Goal: Task Accomplishment & Management: Manage account settings

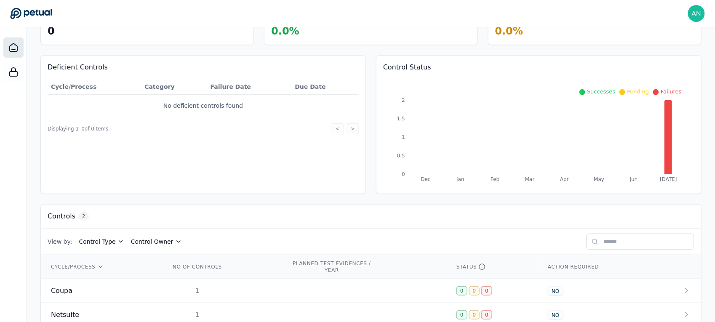
scroll to position [81, 0]
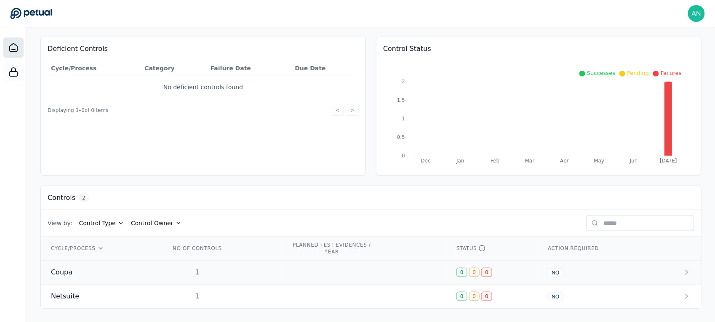
click at [264, 264] on td "1" at bounding box center [221, 273] width 121 height 24
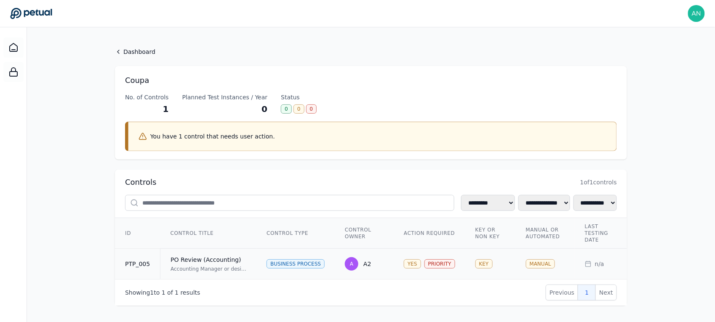
click at [231, 257] on div "PO Review (Accounting)" at bounding box center [209, 260] width 76 height 8
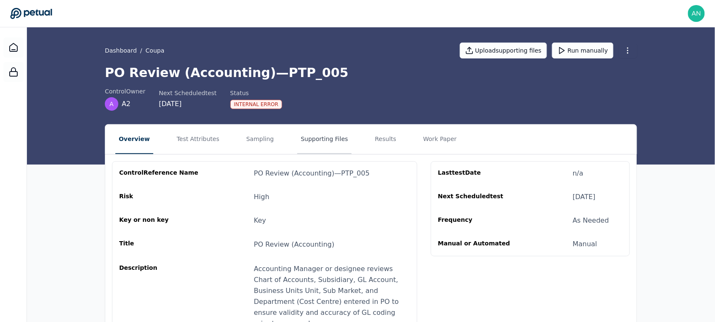
click at [315, 145] on button "Supporting Files" at bounding box center [324, 139] width 54 height 29
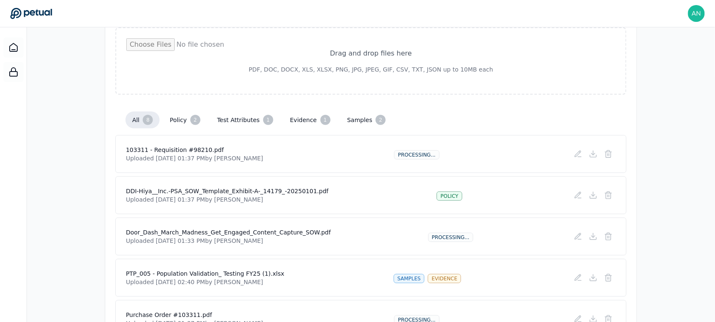
scroll to position [12, 0]
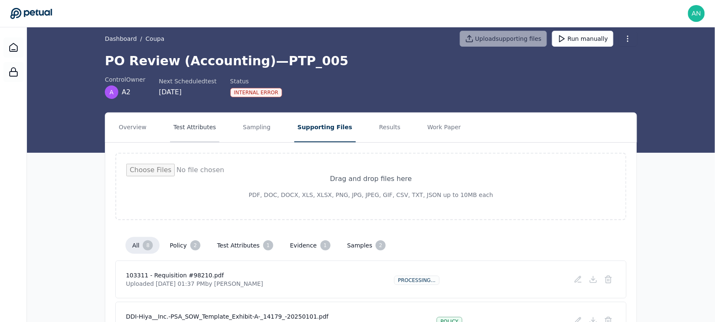
click at [190, 134] on button "Test Attributes" at bounding box center [194, 127] width 49 height 29
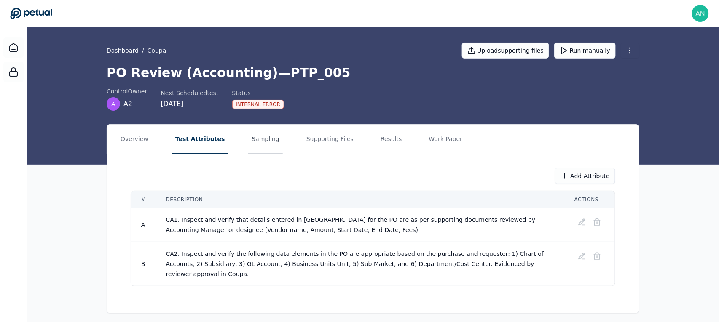
click at [248, 146] on button "Sampling" at bounding box center [265, 139] width 35 height 29
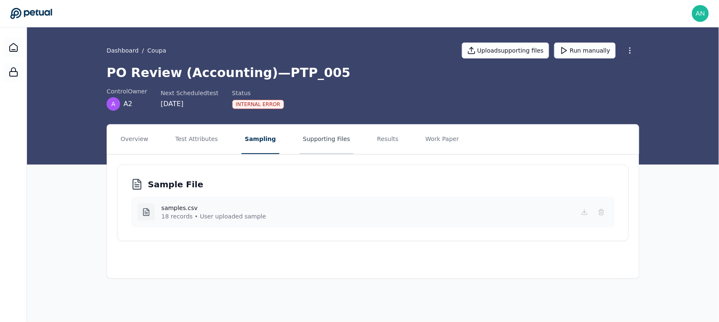
click at [306, 138] on button "Supporting Files" at bounding box center [327, 139] width 54 height 29
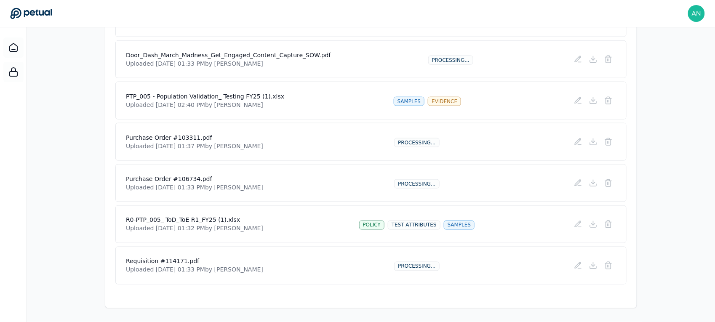
scroll to position [317, 0]
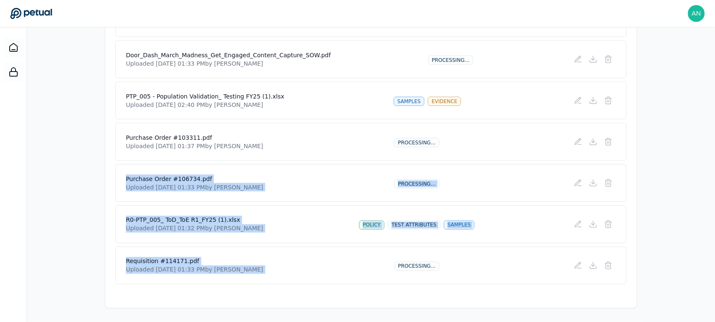
drag, startPoint x: 403, startPoint y: 270, endPoint x: 354, endPoint y: 145, distance: 134.5
click at [355, 146] on div "103311 - Requisition #98210.pdf Uploaded Aug 28, 2025, 01:37 PM by Riddhi Thakk…" at bounding box center [370, 121] width 511 height 327
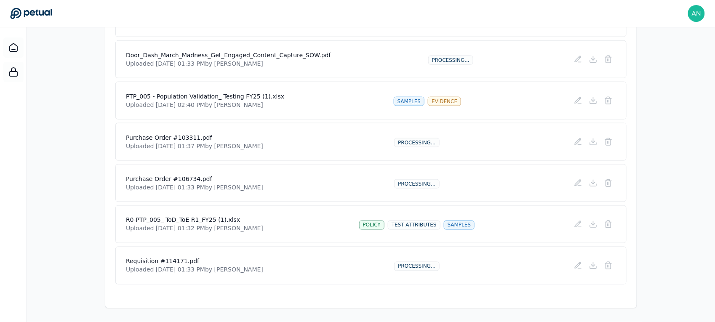
click at [352, 141] on div "Purchase Order #103311.pdf Uploaded Aug 28, 2025, 01:37 PM by Riddhi Thakkar Pr…" at bounding box center [371, 142] width 490 height 17
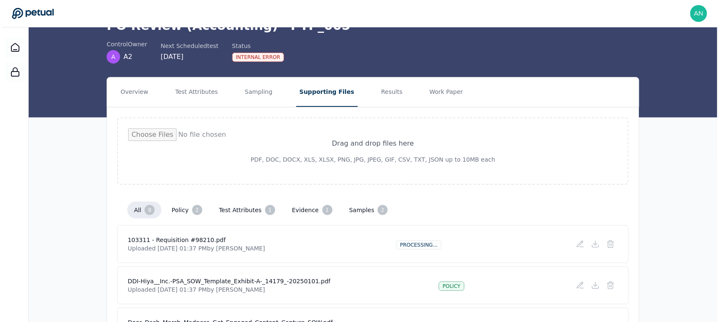
scroll to position [0, 0]
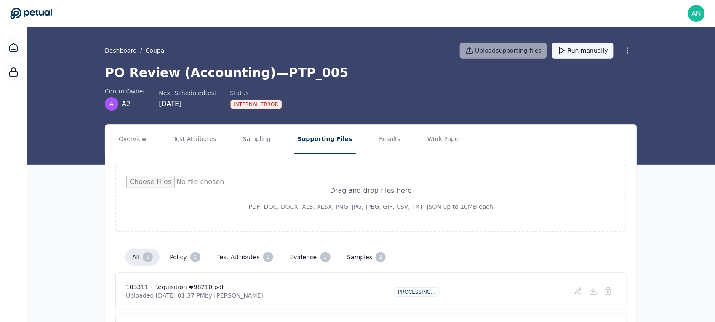
click at [578, 56] on button "Run manually" at bounding box center [583, 51] width 62 height 16
click at [206, 134] on button "Test Attributes" at bounding box center [194, 139] width 49 height 29
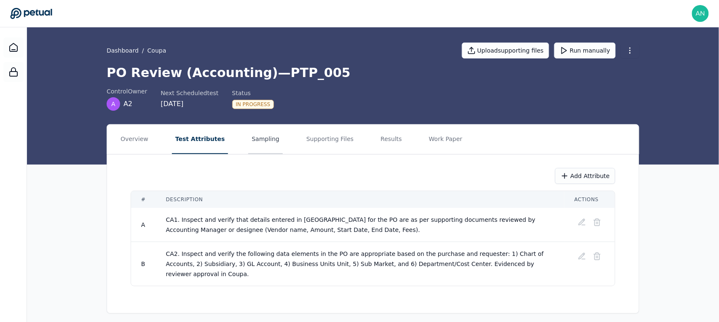
click at [270, 134] on button "Sampling" at bounding box center [265, 139] width 35 height 29
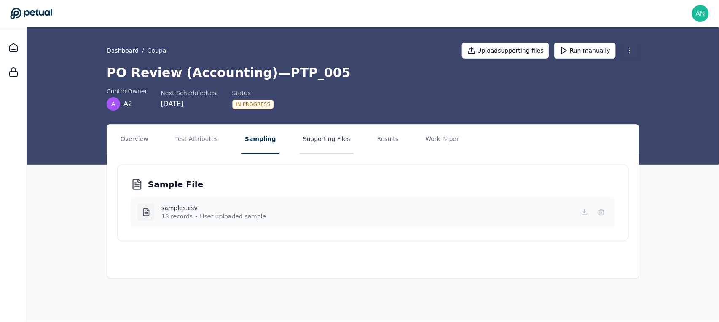
click at [320, 143] on button "Supporting Files" at bounding box center [327, 139] width 54 height 29
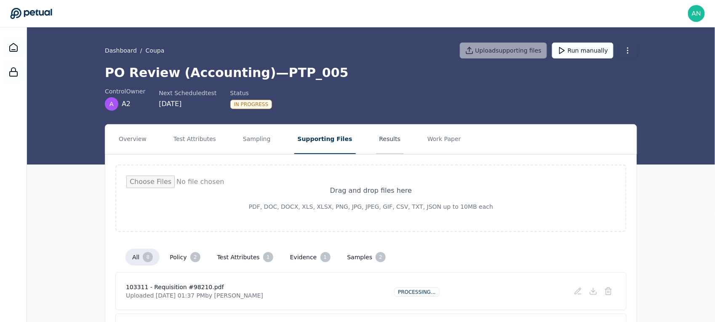
click at [376, 139] on button "Results" at bounding box center [390, 139] width 28 height 29
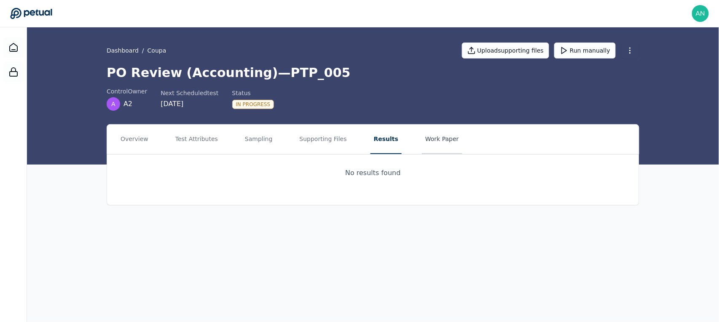
click at [439, 143] on button "Work Paper" at bounding box center [442, 139] width 40 height 29
click at [296, 150] on button "Supporting Files" at bounding box center [323, 139] width 54 height 29
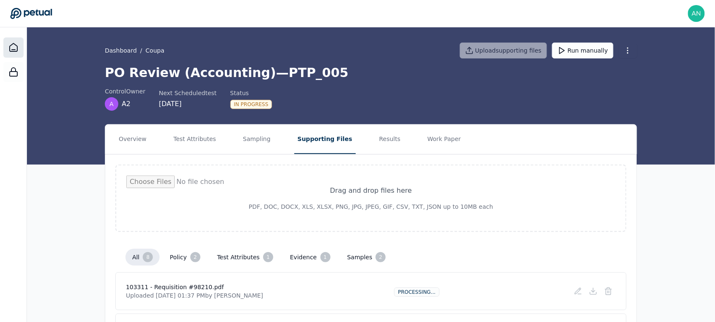
click at [14, 47] on icon at bounding box center [13, 48] width 10 height 10
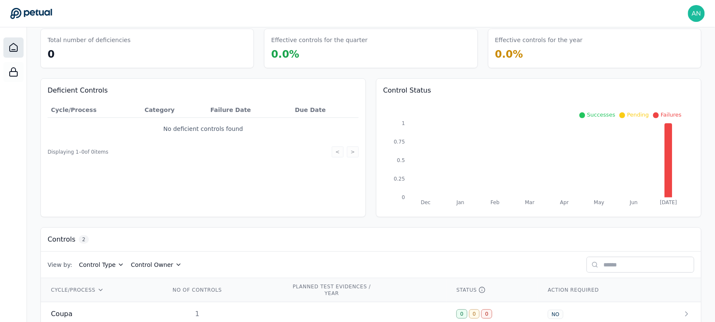
scroll to position [81, 0]
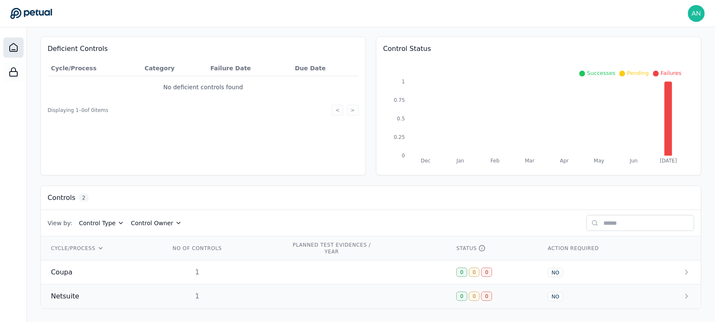
click at [110, 292] on div "Netsuite" at bounding box center [100, 297] width 99 height 10
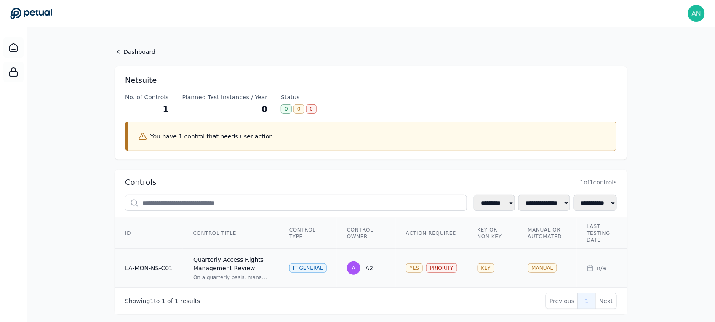
click at [239, 279] on div "On a quarterly basis, management reviews application access rights in Netsuite,…" at bounding box center [231, 277] width 76 height 7
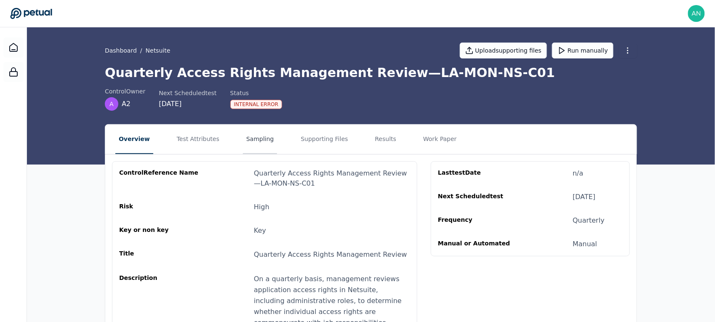
click at [260, 137] on button "Sampling" at bounding box center [260, 139] width 35 height 29
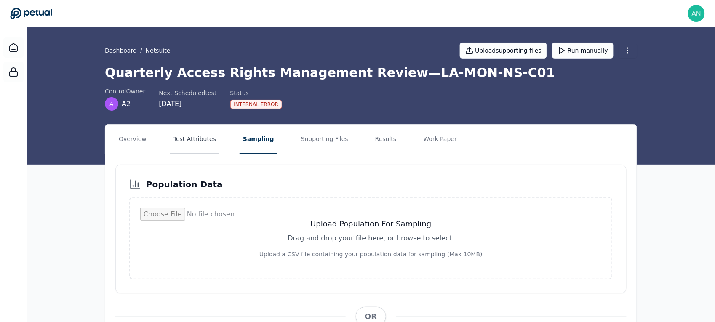
click at [182, 149] on button "Test Attributes" at bounding box center [194, 139] width 49 height 29
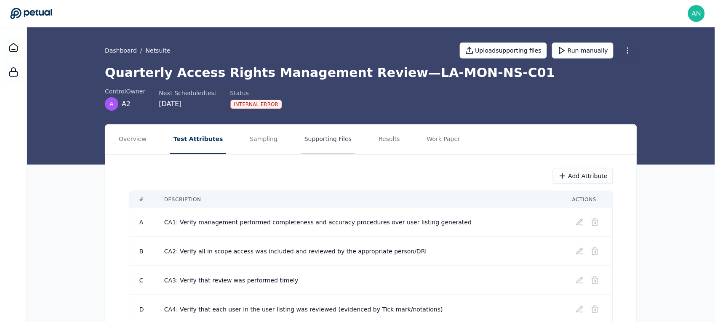
click at [318, 130] on button "Supporting Files" at bounding box center [328, 139] width 54 height 29
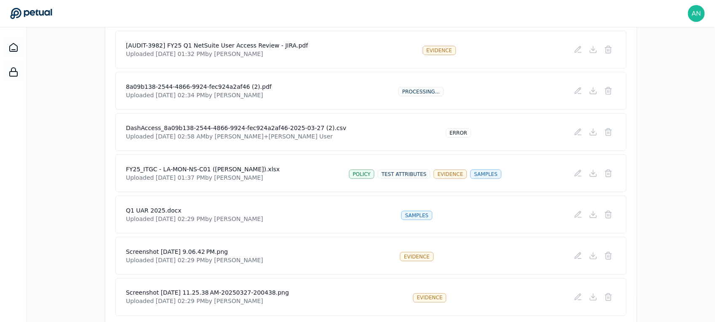
scroll to position [240, 0]
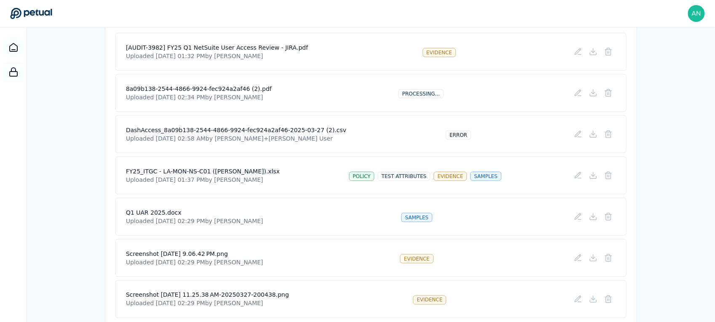
click at [388, 139] on div "DashAccess_8a09b138-2544-4866-9924-fec924a2af46-2025-03-27 (2).csv Uploaded Aug…" at bounding box center [371, 134] width 490 height 17
click at [379, 136] on div "DashAccess_8a09b138-2544-4866-9924-fec924a2af46-2025-03-27 (2).csv Uploaded Aug…" at bounding box center [371, 134] width 490 height 17
click at [304, 132] on h4 "DashAccess_8a09b138-2544-4866-9924-fec924a2af46-2025-03-27 (2).csv" at bounding box center [236, 130] width 221 height 8
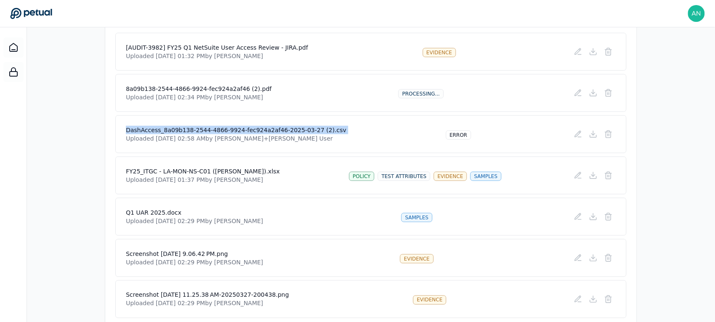
click at [304, 132] on h4 "DashAccess_8a09b138-2544-4866-9924-fec924a2af46-2025-03-27 (2).csv" at bounding box center [236, 130] width 221 height 8
click at [337, 128] on h4 "DashAccess_8a09b138-2544-4866-9924-fec924a2af46-2025-03-27 (2).csv" at bounding box center [236, 130] width 221 height 8
click at [461, 131] on div "error" at bounding box center [458, 135] width 25 height 9
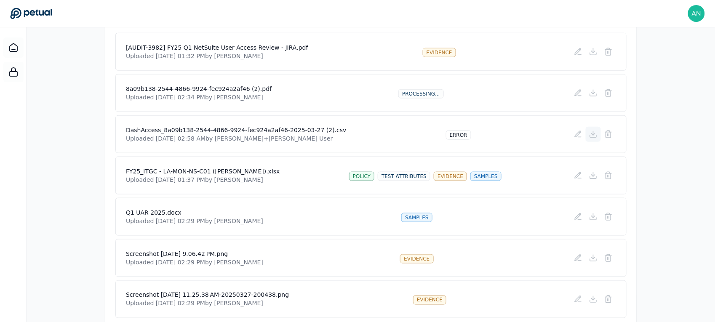
click at [595, 133] on icon at bounding box center [593, 134] width 8 height 8
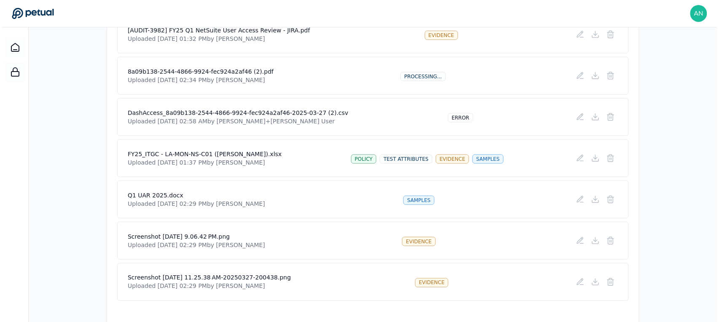
scroll to position [275, 0]
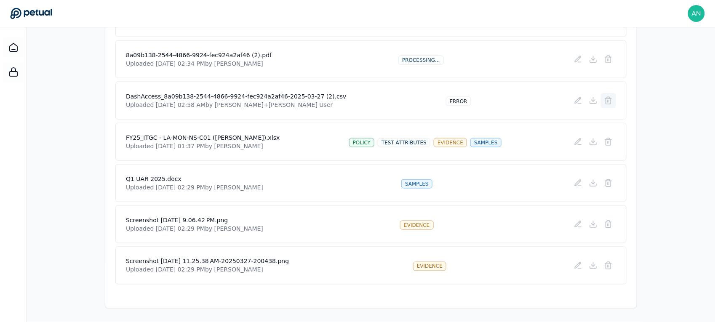
click at [609, 98] on icon at bounding box center [609, 100] width 8 height 8
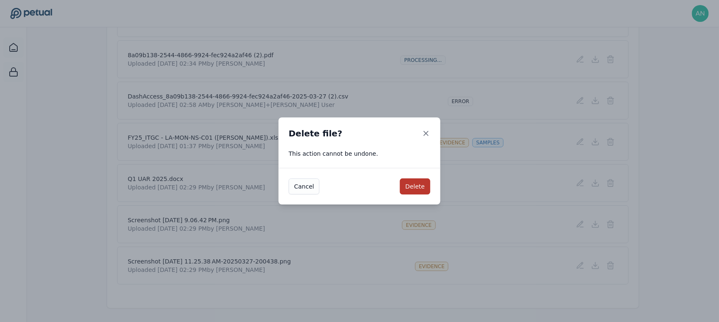
click at [412, 185] on button "Delete" at bounding box center [415, 187] width 30 height 16
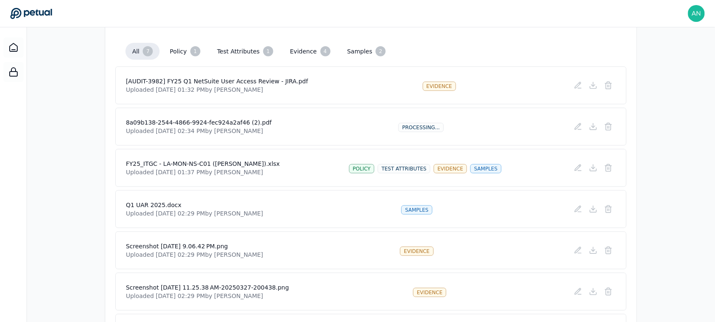
scroll to position [196, 0]
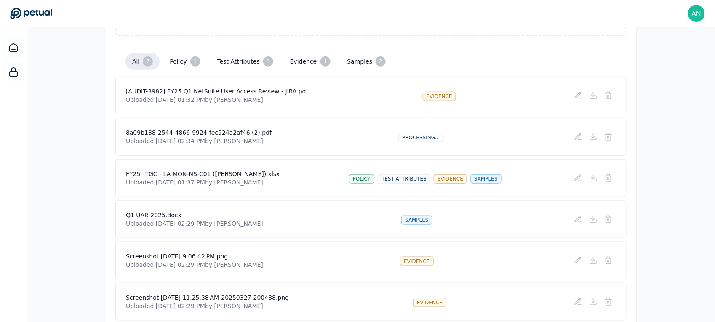
click at [315, 142] on div "8a09b138-2544-4866-9924-fec924a2af46 (2).pdf Uploaded Aug 28, 2025, 02:34 PM by…" at bounding box center [371, 136] width 490 height 17
click at [285, 139] on div "8a09b138-2544-4866-9924-fec924a2af46 (2).pdf Uploaded Aug 28, 2025, 02:34 PM by…" at bounding box center [371, 136] width 490 height 17
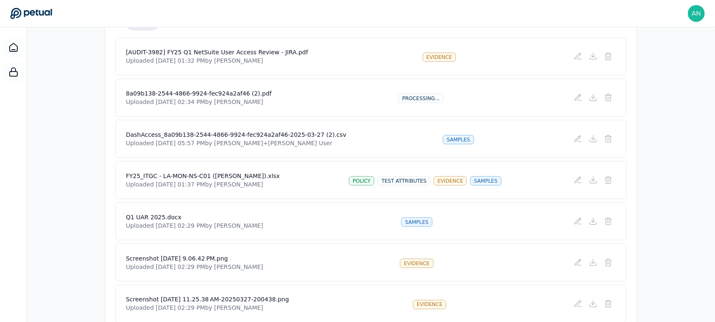
scroll to position [157, 0]
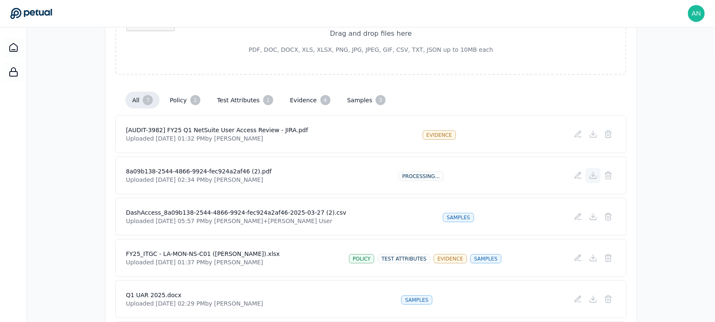
click at [598, 179] on button at bounding box center [593, 175] width 15 height 15
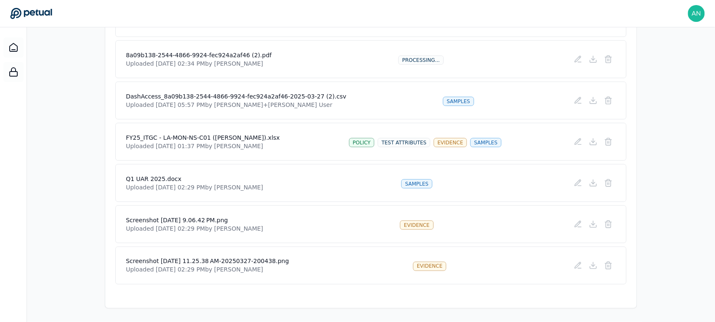
scroll to position [170, 0]
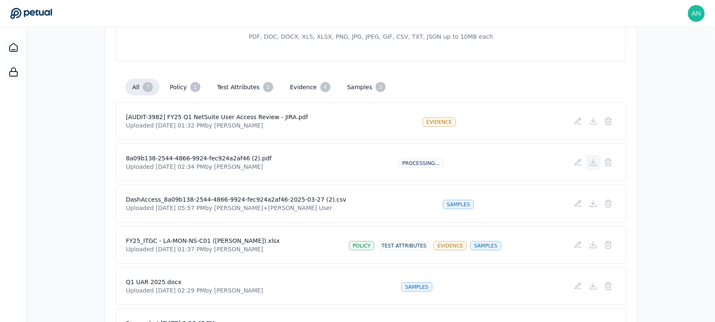
drag, startPoint x: 517, startPoint y: 173, endPoint x: 591, endPoint y: 158, distance: 76.2
click at [519, 172] on div "8a09b138-2544-4866-9924-fec924a2af46 (2).pdf Uploaded Aug 28, 2025, 02:34 PM by…" at bounding box center [370, 163] width 511 height 38
click at [591, 160] on icon at bounding box center [593, 162] width 8 height 8
click at [307, 169] on div "8a09b138-2544-4866-9924-fec924a2af46 (2).pdf Uploaded Aug 28, 2025, 02:34 PM by…" at bounding box center [371, 162] width 490 height 17
click at [590, 162] on icon at bounding box center [593, 162] width 8 height 8
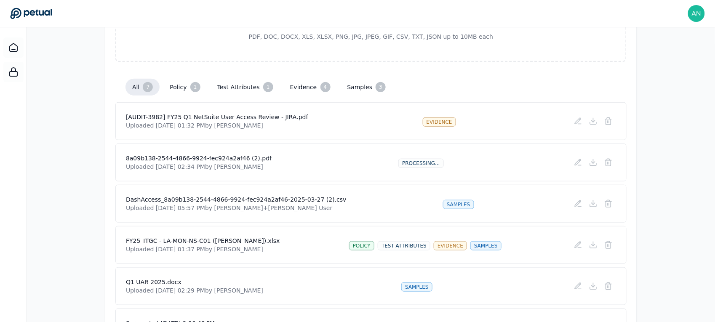
click at [349, 176] on div "8a09b138-2544-4866-9924-fec924a2af46 (2).pdf Uploaded Aug 28, 2025, 02:34 PM by…" at bounding box center [370, 163] width 511 height 38
click at [603, 162] on button at bounding box center [608, 162] width 15 height 15
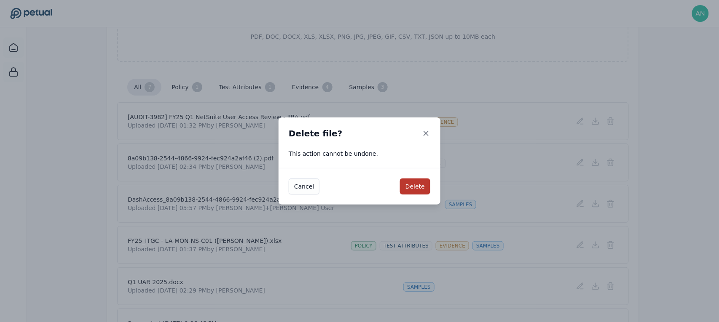
click at [409, 184] on button "Delete" at bounding box center [415, 187] width 30 height 16
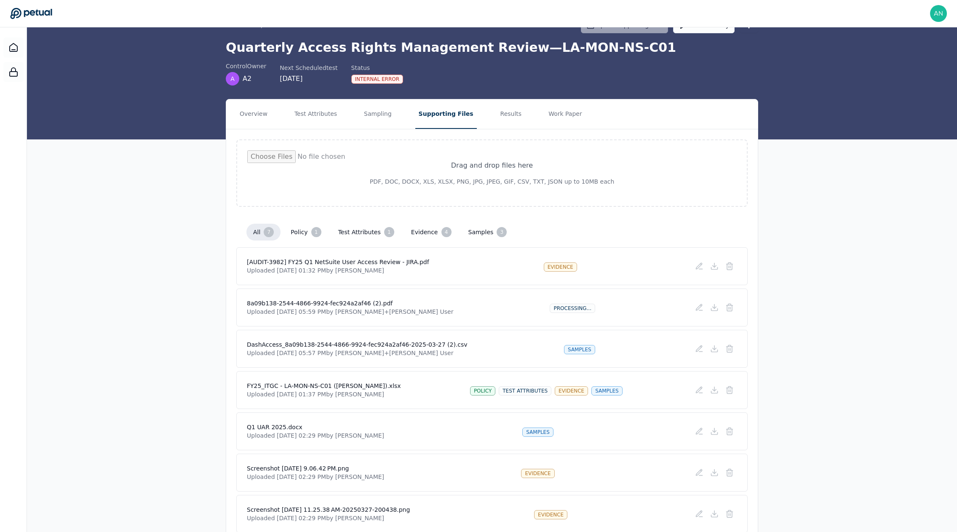
scroll to position [0, 0]
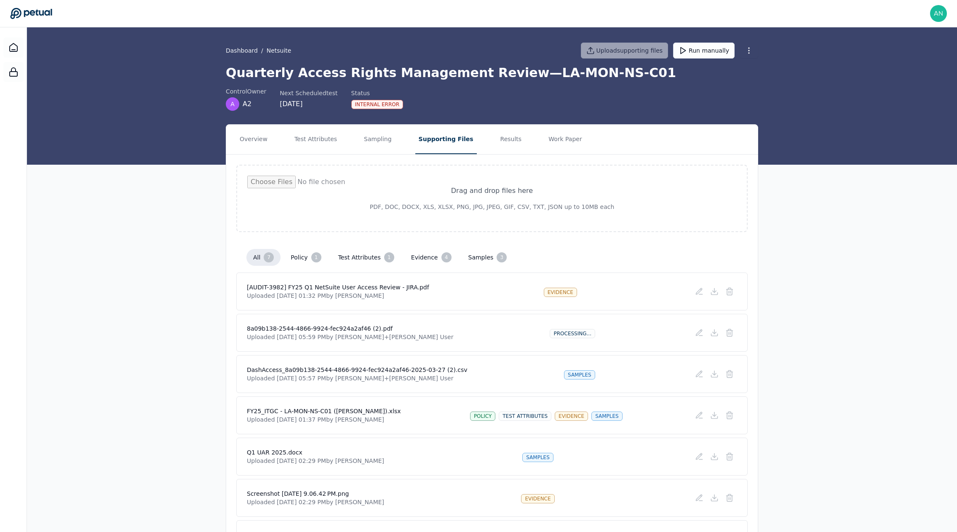
click at [247, 250] on div "all 7 policy 1 test attributes 1 evidence 4 samples 3" at bounding box center [491, 257] width 491 height 17
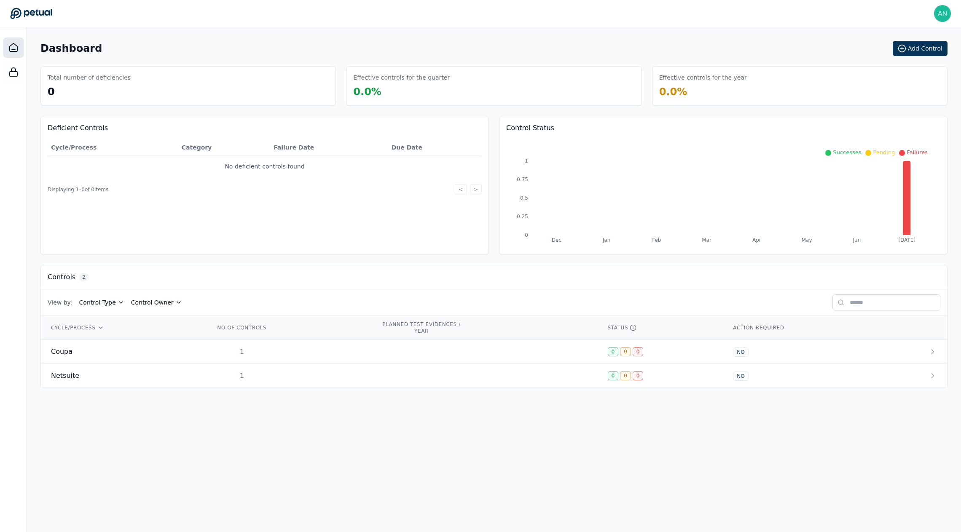
click at [922, 17] on div "andrew+doordash@petual.ai andrew+doordash@petual.ai Sign out" at bounding box center [480, 13] width 940 height 17
click at [935, 13] on img at bounding box center [942, 13] width 17 height 17
click at [890, 73] on link "Sign out" at bounding box center [910, 80] width 80 height 15
